Goal: Transaction & Acquisition: Obtain resource

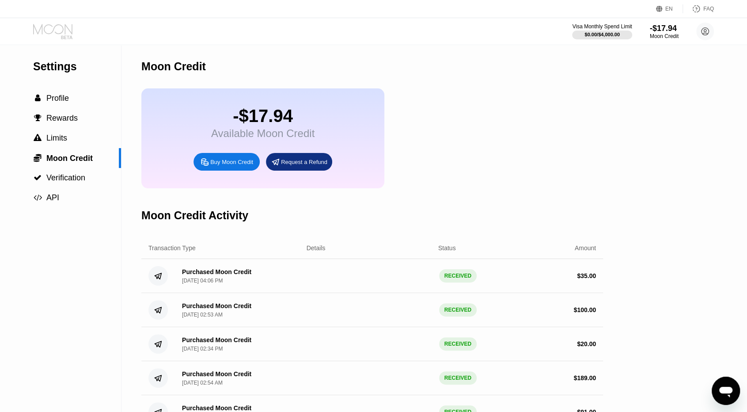
click at [63, 31] on icon at bounding box center [52, 29] width 39 height 10
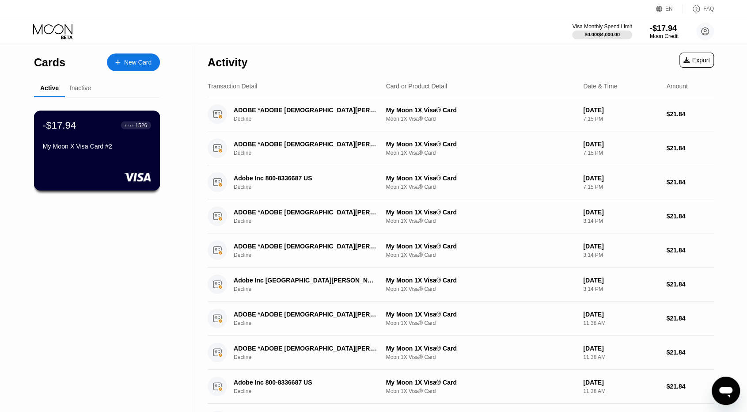
click at [92, 128] on div "-$17.94 ● ● ● ● 1526" at bounding box center [97, 124] width 108 height 11
click at [84, 87] on div "Inactive" at bounding box center [80, 87] width 21 height 7
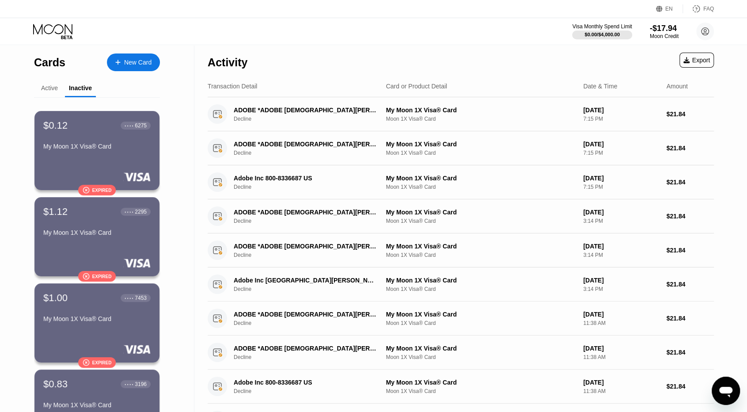
click at [52, 86] on div "Active" at bounding box center [49, 87] width 17 height 7
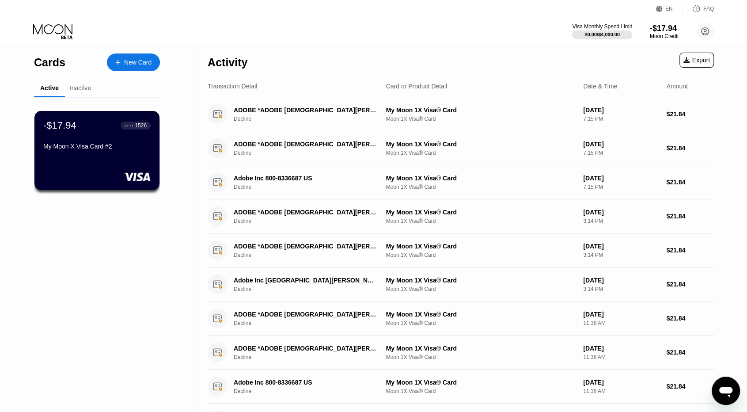
click at [729, 391] on icon "Öppna meddelandefönstret" at bounding box center [726, 392] width 13 height 11
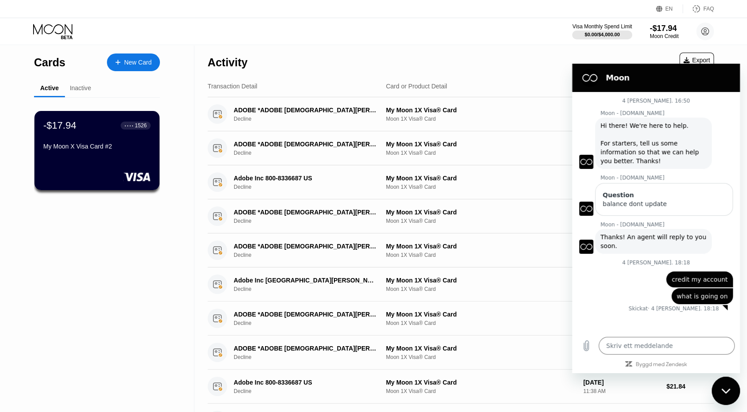
click at [729, 391] on icon "Stäng meddelandefönster" at bounding box center [726, 391] width 9 height 6
type textarea "x"
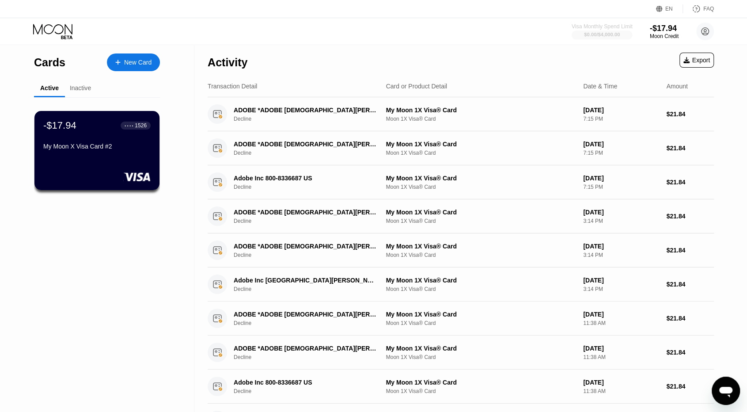
click at [614, 37] on div "$0.00 / $4,000.00" at bounding box center [602, 34] width 36 height 5
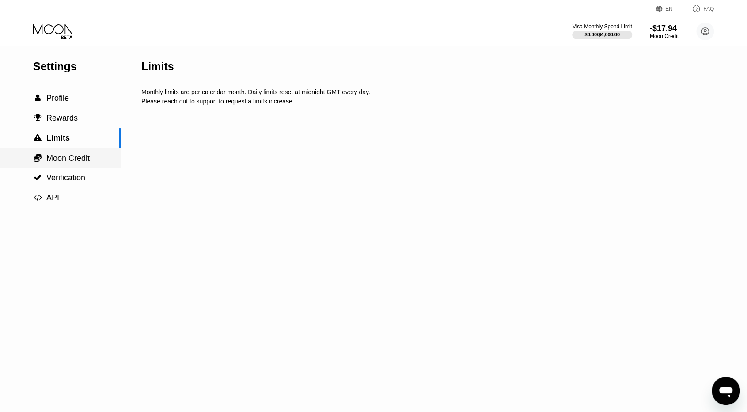
click at [76, 163] on span "Moon Credit" at bounding box center [67, 158] width 43 height 9
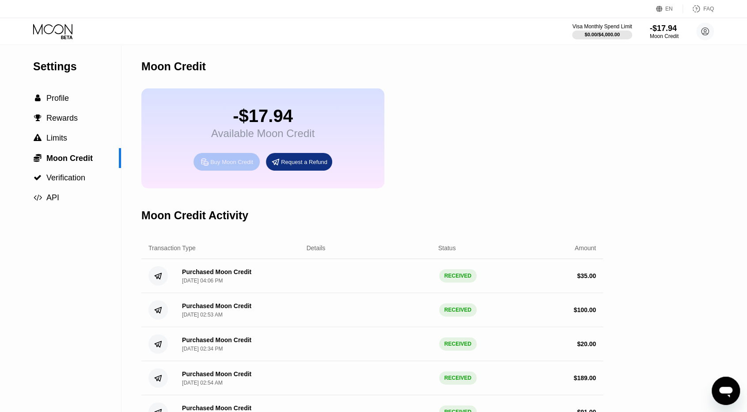
click at [233, 171] on div "Buy Moon Credit" at bounding box center [227, 162] width 66 height 18
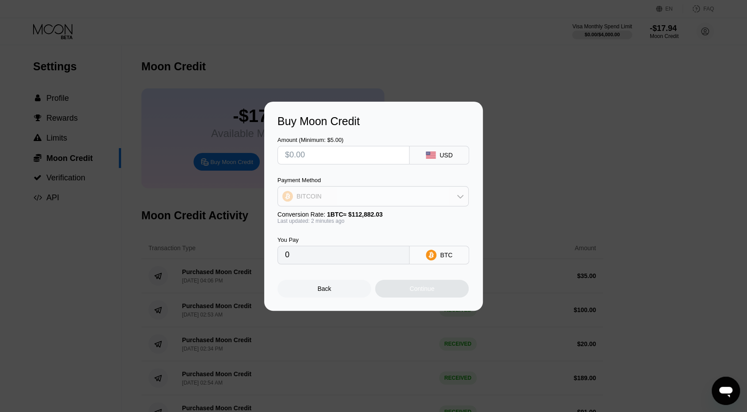
click at [443, 196] on div "BITCOIN" at bounding box center [373, 196] width 191 height 18
click at [428, 180] on div "Payment Method" at bounding box center [373, 180] width 191 height 7
click at [332, 285] on div "Back" at bounding box center [325, 289] width 94 height 18
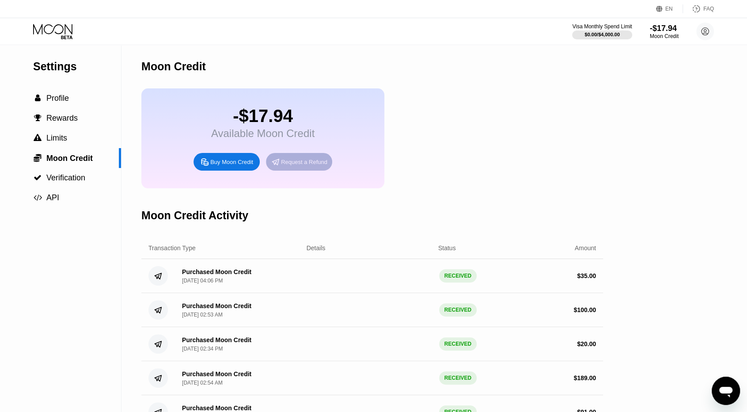
click at [309, 166] on div "Request a Refund" at bounding box center [304, 162] width 46 height 8
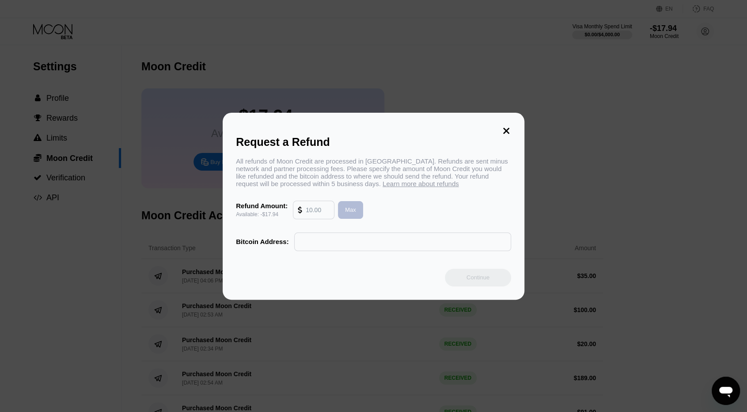
click at [347, 213] on div "Max" at bounding box center [350, 210] width 11 height 8
type input "-17.94"
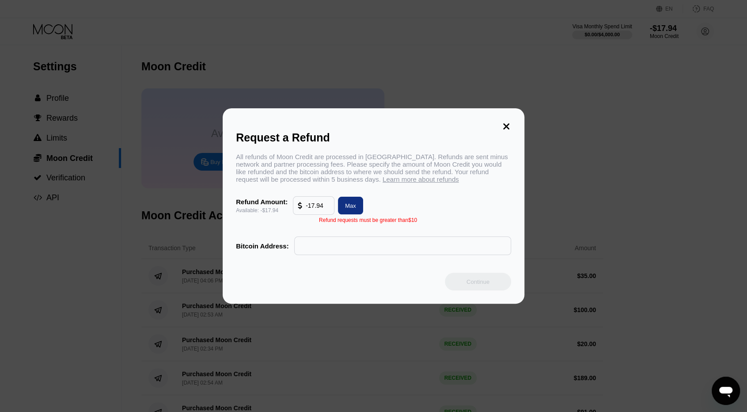
click at [505, 122] on icon at bounding box center [507, 127] width 10 height 10
